Goal: Transaction & Acquisition: Purchase product/service

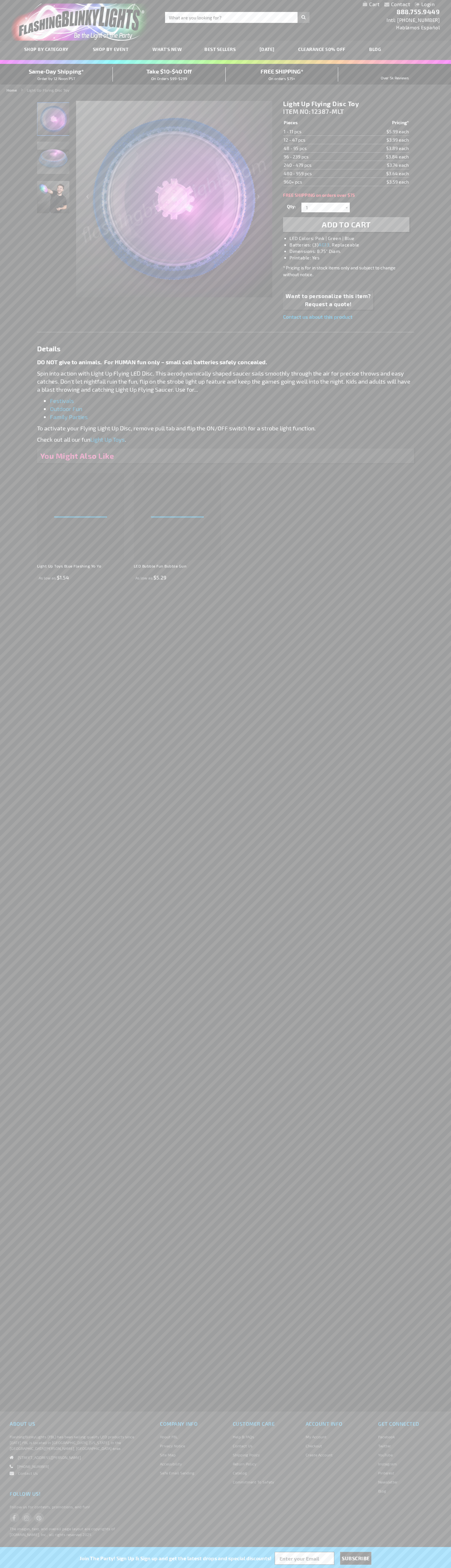
click at [346, 225] on span "Add to Cart" at bounding box center [346, 225] width 49 height 9
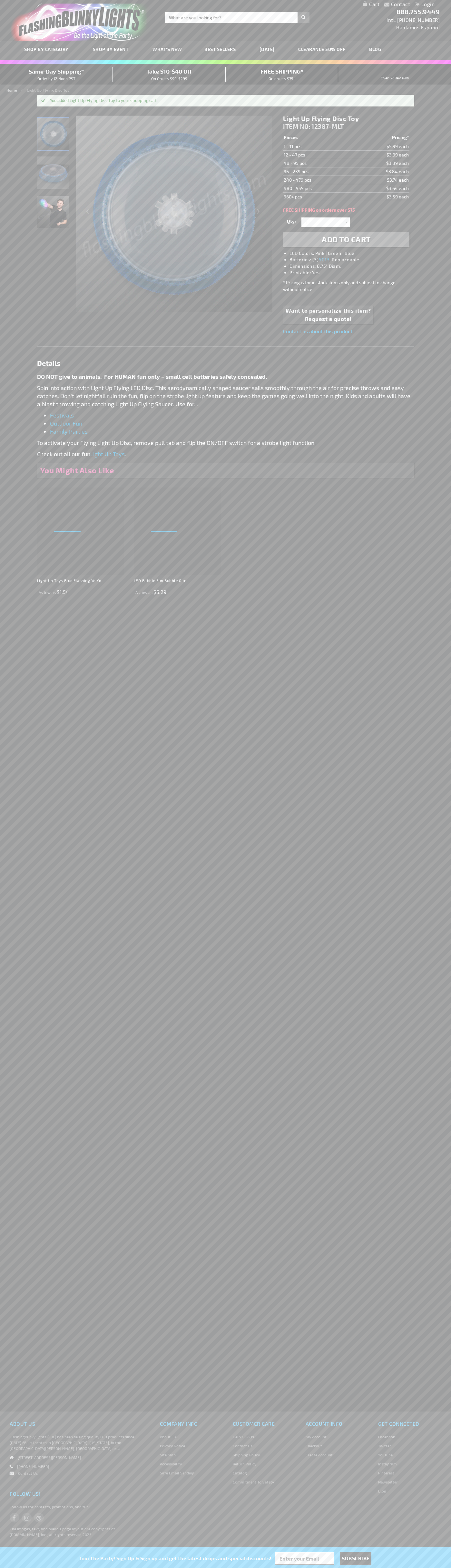
click at [371, 5] on link "My Cart" at bounding box center [371, 5] width 17 height 6
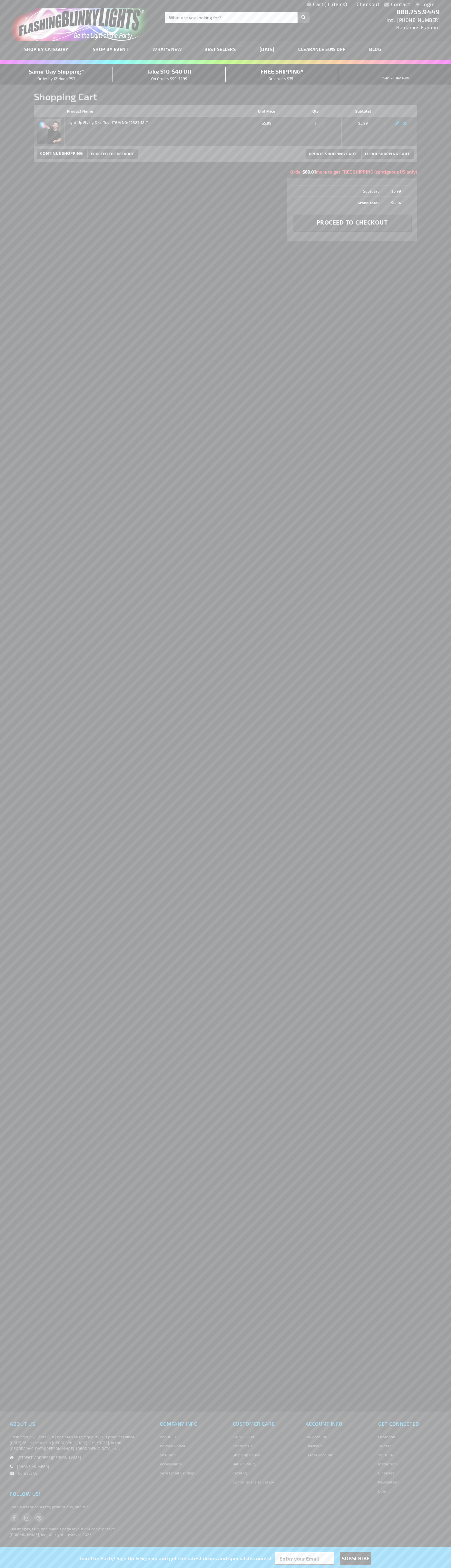
click at [57, 74] on span "Same-Day Shipping*" at bounding box center [56, 71] width 55 height 7
click at [113, 153] on span "Proceed to Checkout" at bounding box center [112, 153] width 43 height 5
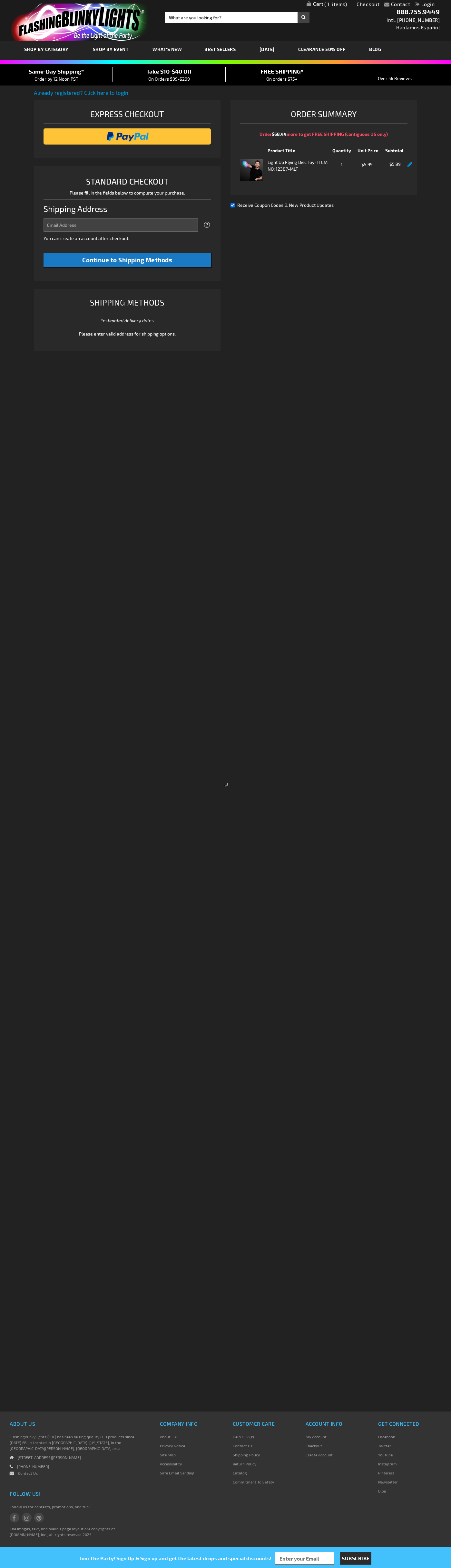
select select "US"
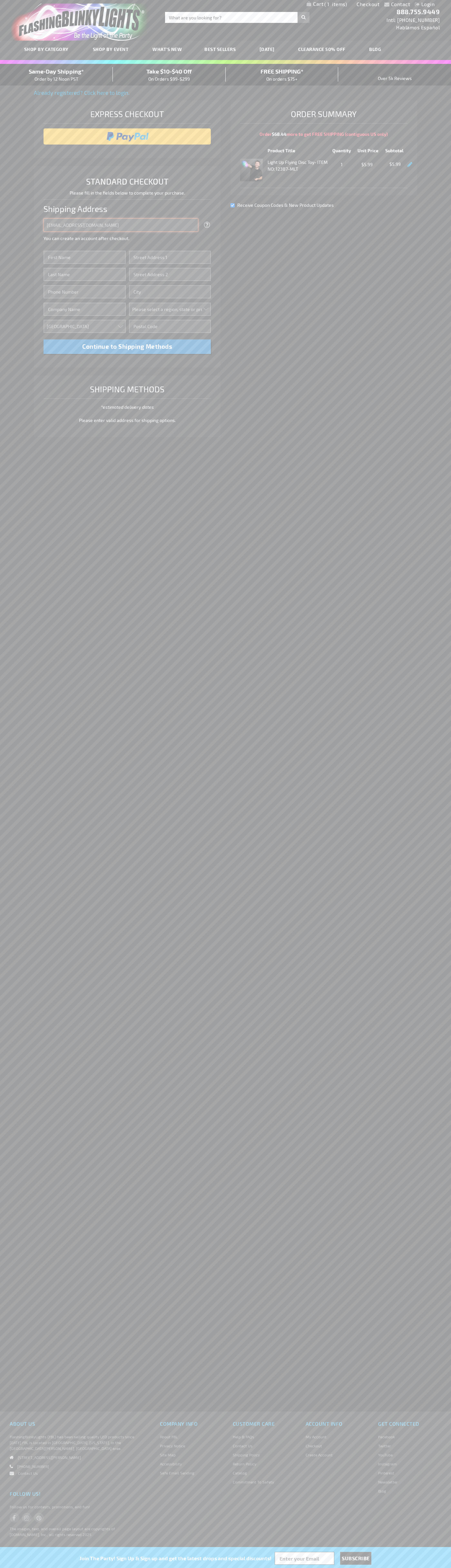
type input "johnsmith005@storebotmail.joonix.net"
type input "John"
type input "401 North Tryon Street"
type input "First floor"
type input "charlotte"
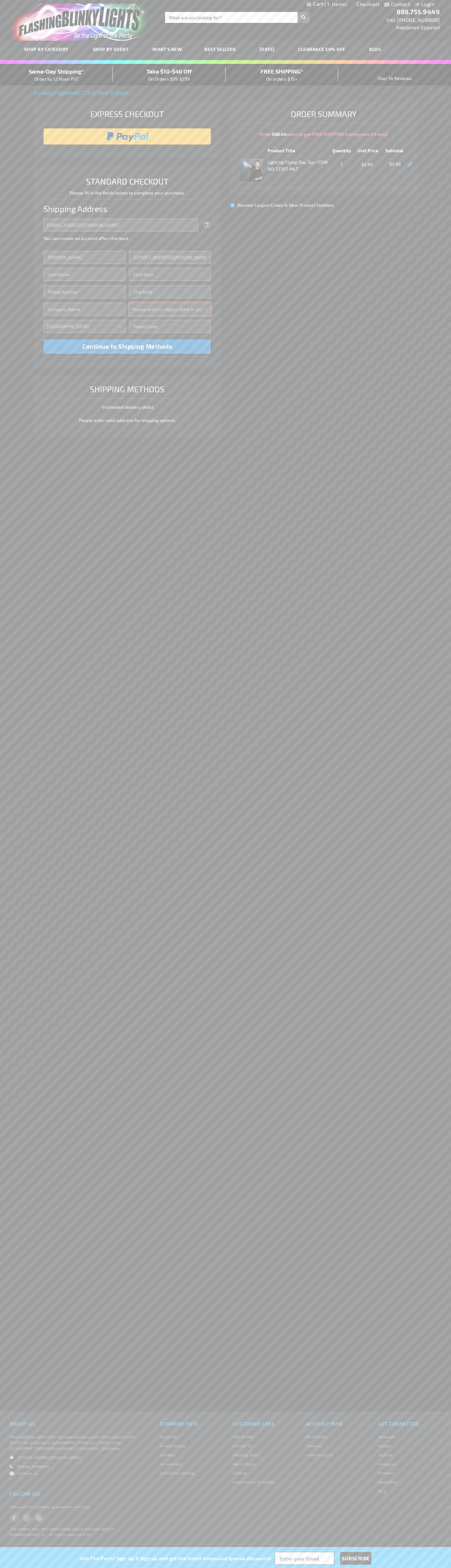
select select "44"
type input "28202"
type input "Smith"
type input "6502530000"
type input "John Smith"
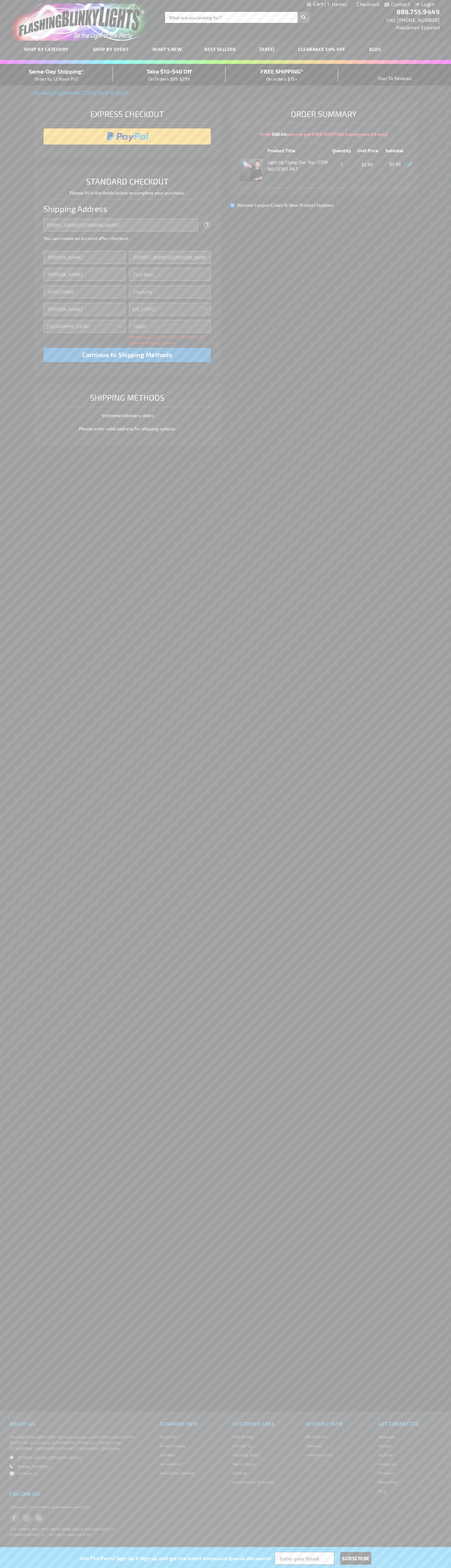
click at [57, 75] on div "Same-Day Shipping* Order by 12 Noon PST" at bounding box center [56, 75] width 113 height 15
click at [128, 137] on input "image" at bounding box center [127, 136] width 161 height 13
